Goal: Book appointment/travel/reservation

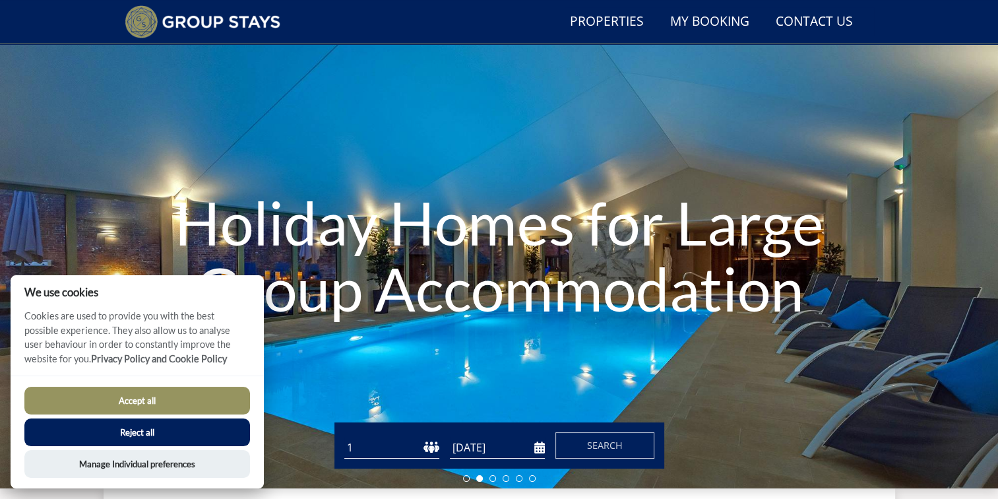
scroll to position [167, 0]
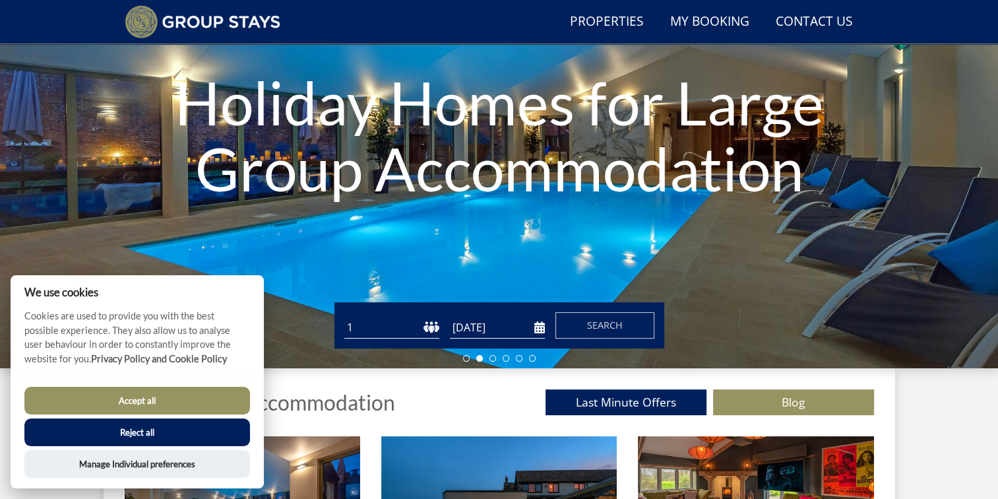
click at [158, 404] on button "Accept all" at bounding box center [137, 401] width 226 height 28
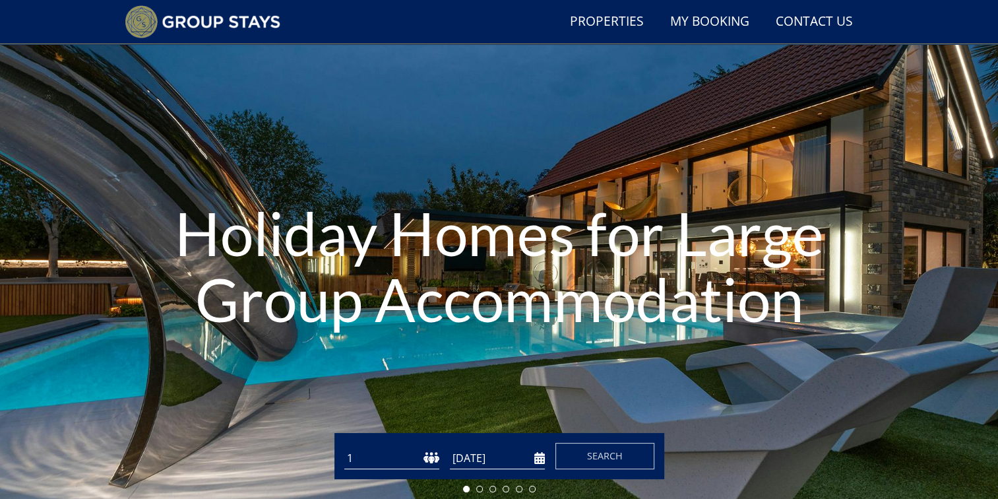
scroll to position [167, 0]
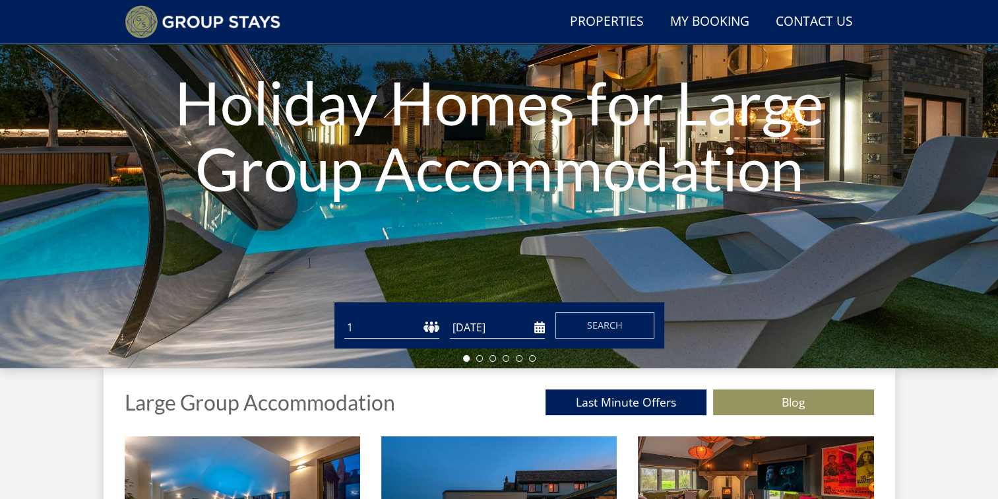
click at [432, 326] on select "1 2 3 4 5 6 7 8 9 10 11 12 13 14 15 16 17 18 19 20 21 22 23 24 25 26 27 28 29 3…" at bounding box center [391, 328] width 95 height 22
select select "50"
click at [344, 317] on select "1 2 3 4 5 6 7 8 9 10 11 12 13 14 15 16 17 18 19 20 21 22 23 24 25 26 27 28 29 3…" at bounding box center [391, 328] width 95 height 22
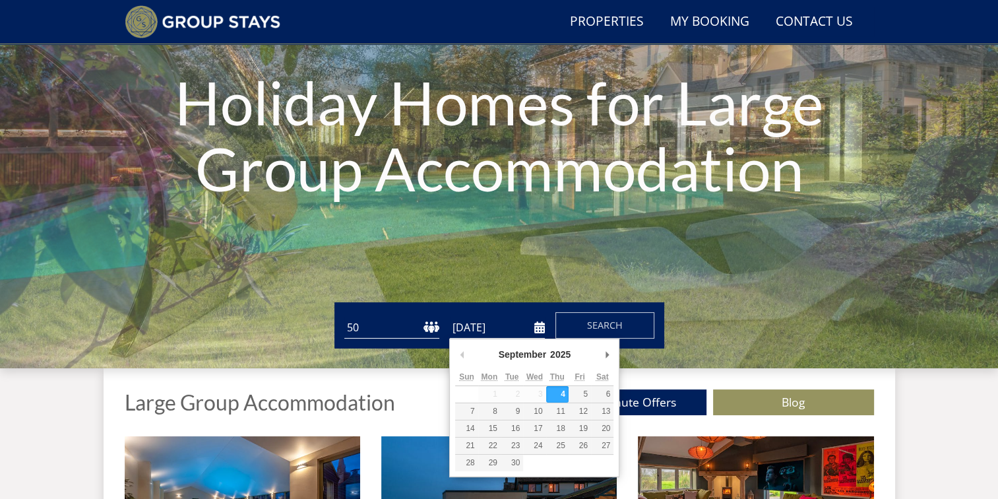
click at [542, 329] on input "[DATE]" at bounding box center [497, 328] width 95 height 22
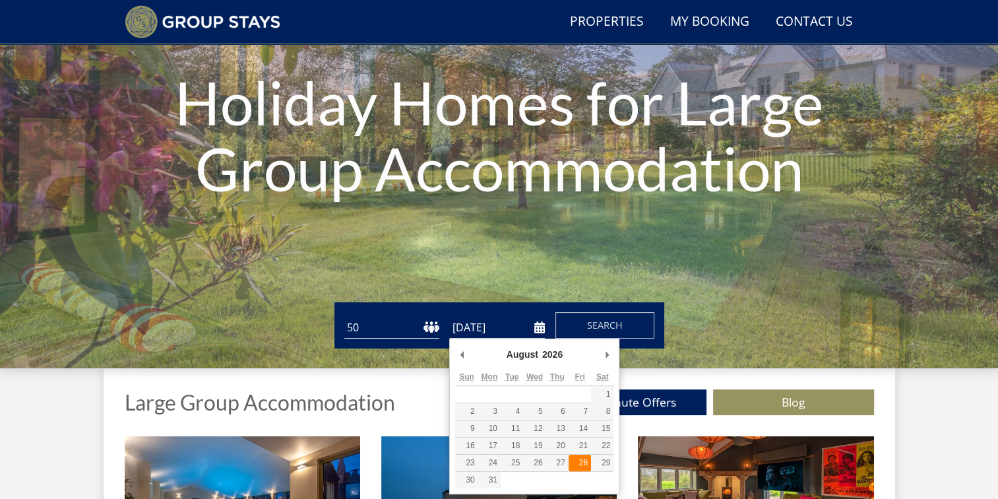
type input "28/08/2026"
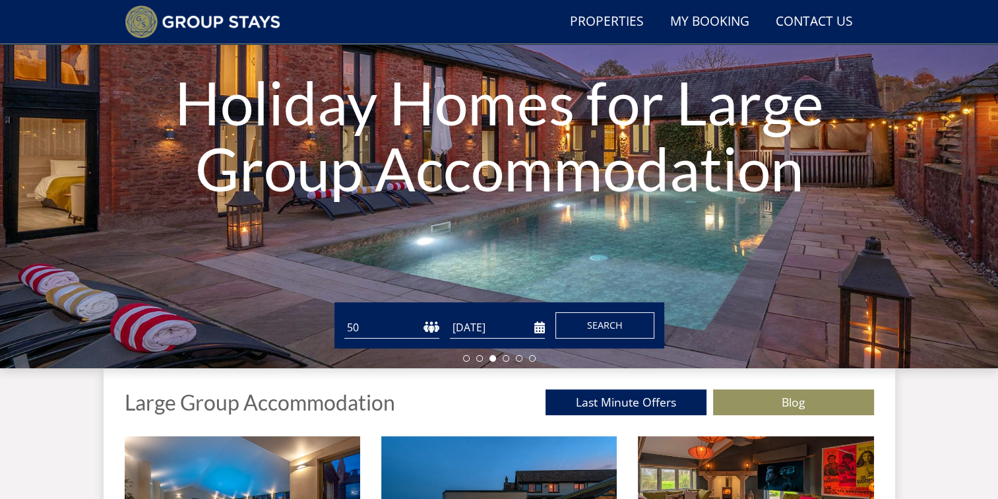
click at [606, 326] on span "Search" at bounding box center [605, 325] width 36 height 13
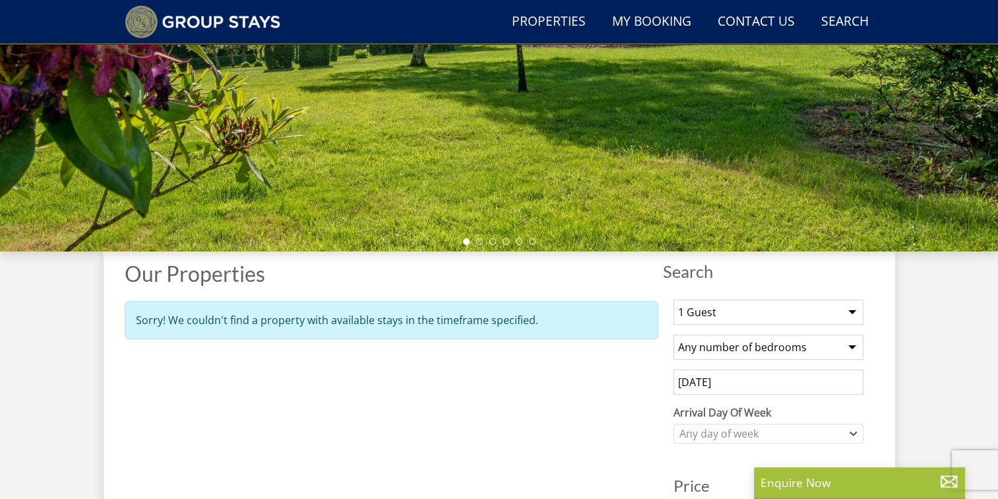
scroll to position [318, 0]
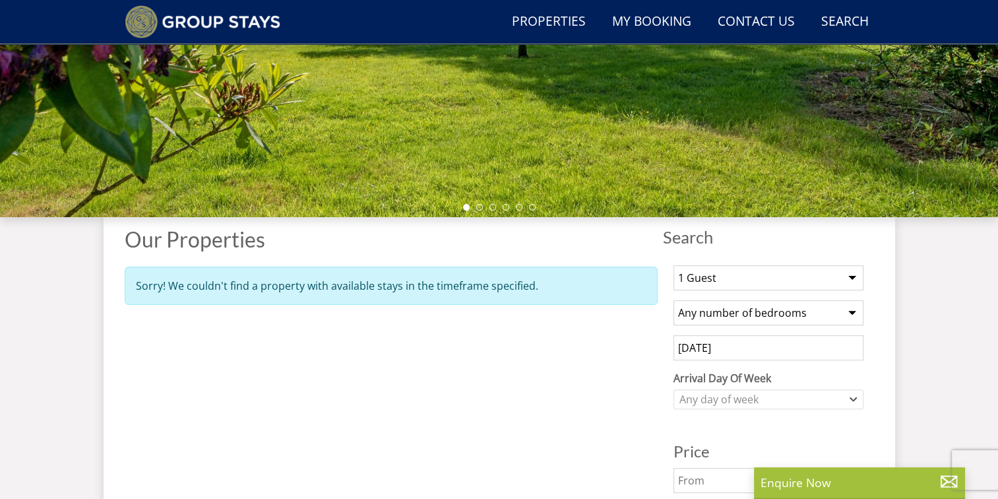
click at [794, 276] on select "1 Guest 2 Guests 3 Guests 4 Guests 5 Guests 6 Guests 7 Guests 8 Guests 9 Guests…" at bounding box center [769, 277] width 190 height 25
select select "32"
click at [674, 265] on select "1 Guest 2 Guests 3 Guests 4 Guests 5 Guests 6 Guests 7 Guests 8 Guests 9 Guests…" at bounding box center [769, 277] width 190 height 25
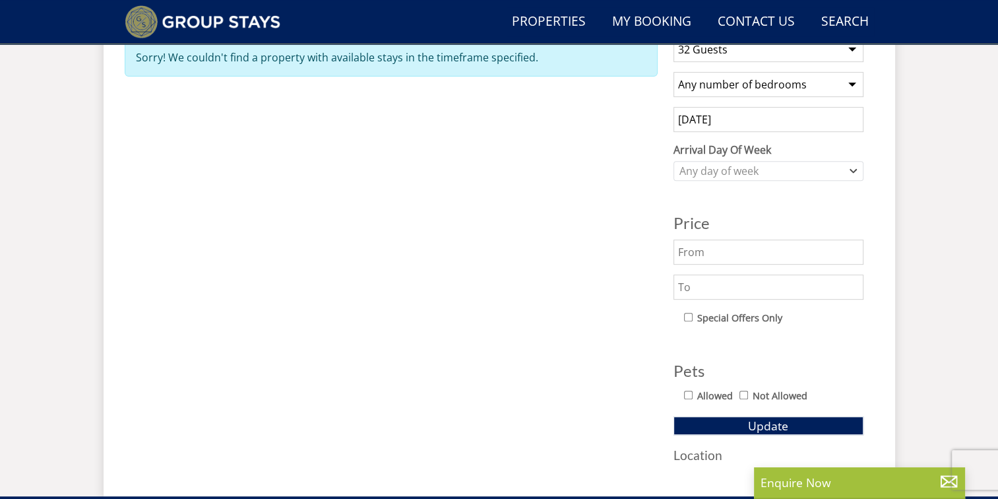
scroll to position [516, 0]
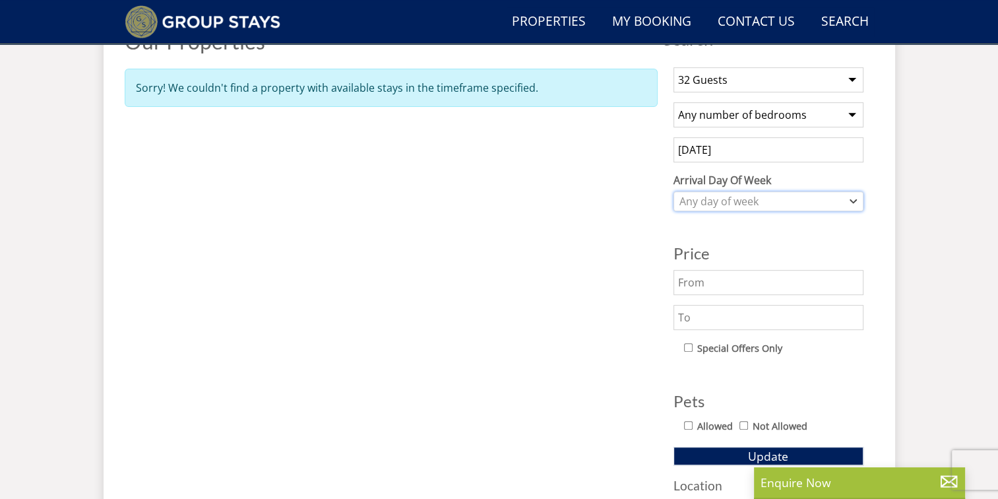
click at [782, 204] on div "Any day of week" at bounding box center [761, 201] width 171 height 15
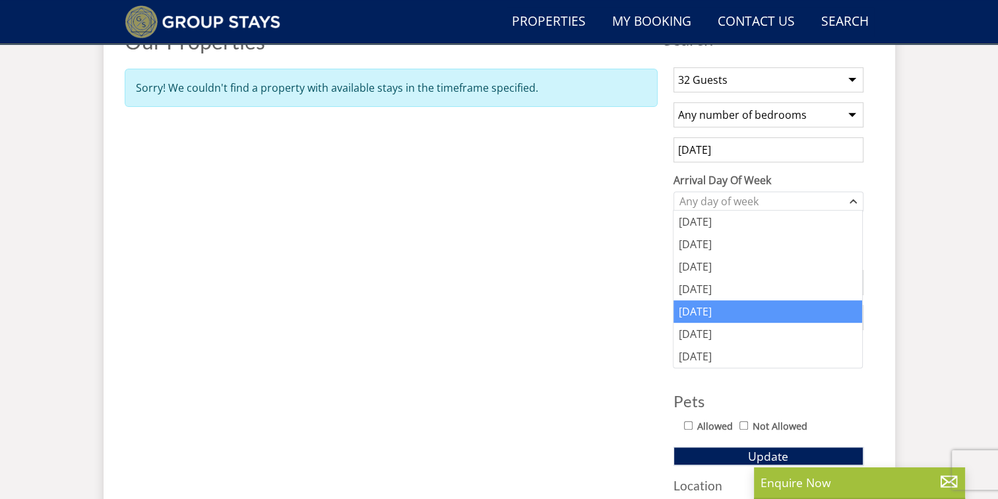
click at [703, 312] on div "Friday" at bounding box center [768, 311] width 189 height 22
click at [614, 278] on div "Properties Our Properties Sorry! We couldn't find a property with available sta…" at bounding box center [391, 268] width 533 height 476
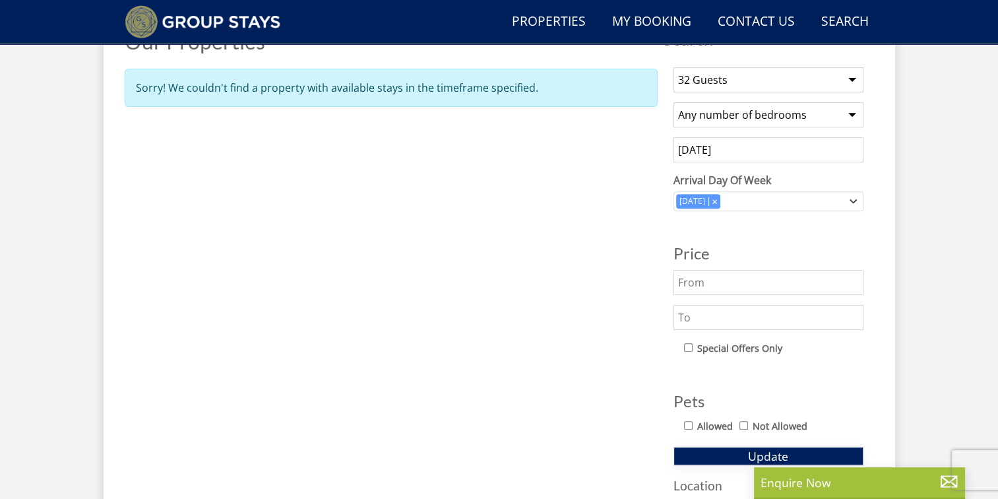
click at [750, 450] on span "Update" at bounding box center [768, 456] width 40 height 16
